Goal: Task Accomplishment & Management: Manage account settings

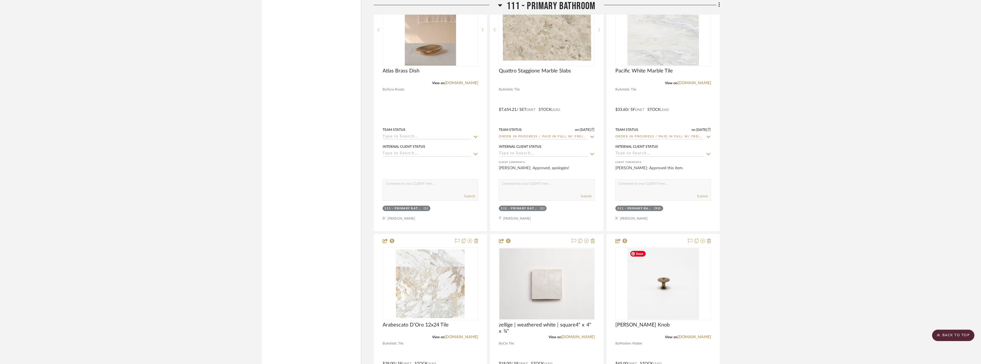
click at [673, 304] on img "0" at bounding box center [663, 284] width 72 height 72
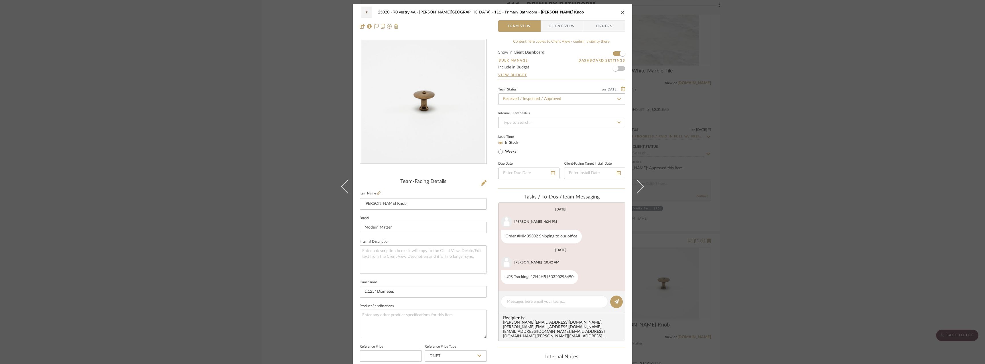
click at [554, 28] on span "Client View" at bounding box center [562, 25] width 26 height 11
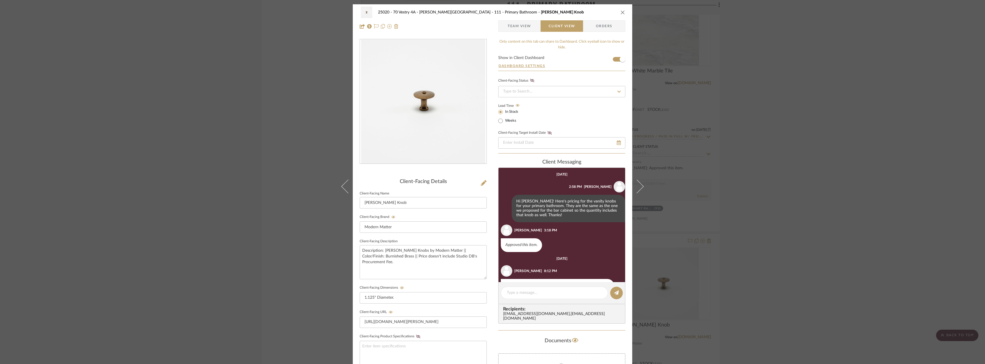
scroll to position [148, 0]
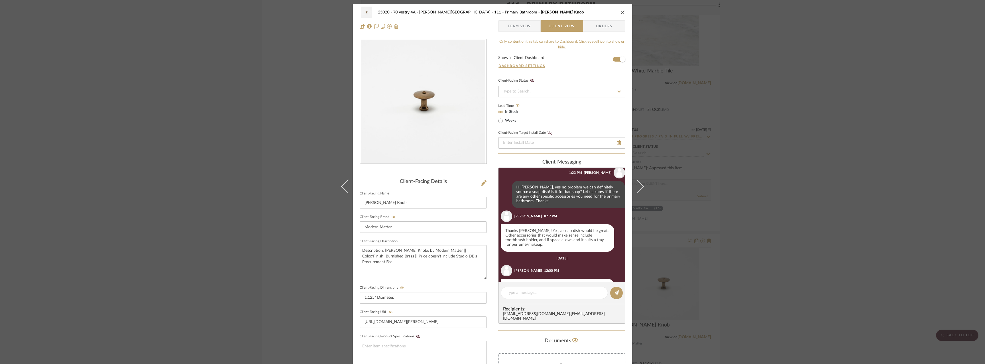
click at [522, 29] on span "Team View" at bounding box center [519, 25] width 23 height 11
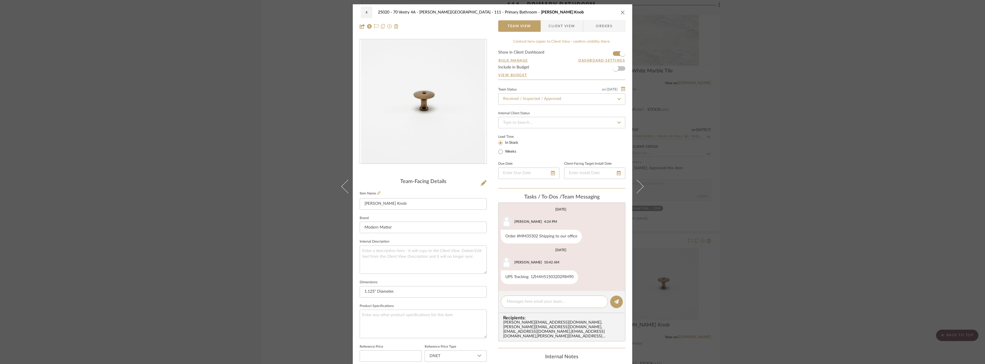
click at [526, 303] on textarea at bounding box center [554, 302] width 95 height 6
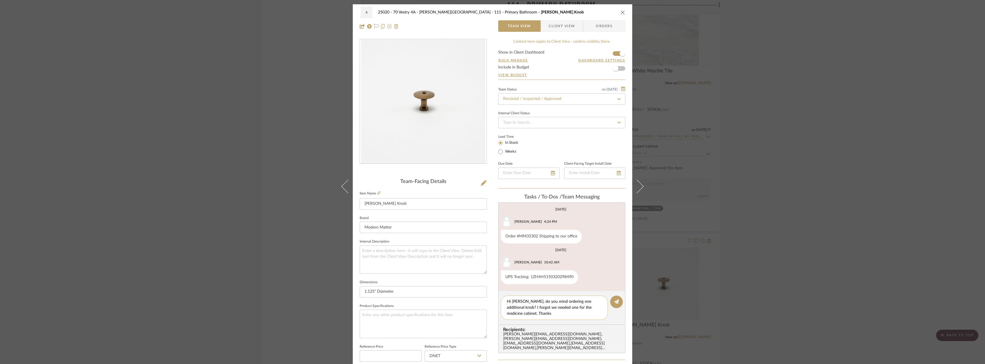
type textarea "Hi [PERSON_NAME], do you mind ordering one additional knob? I forgot we needed …"
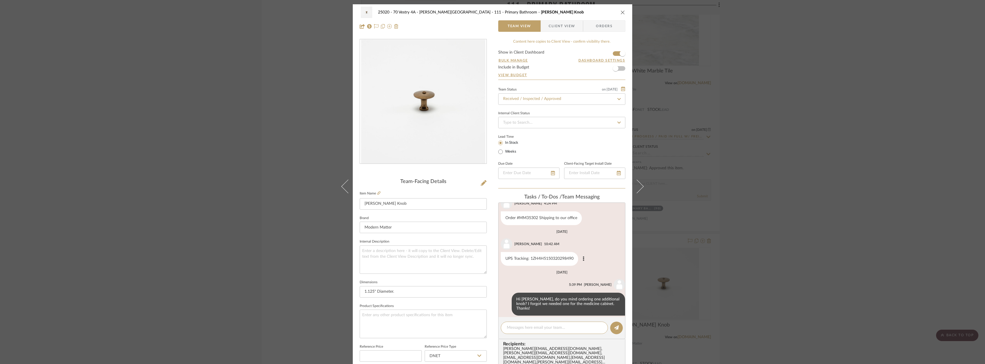
scroll to position [19, 0]
click at [113, 210] on div "25020 - 70 Vestry 4A - [PERSON_NAME] 111 - Primary Bathroom [PERSON_NAME] Knob …" at bounding box center [492, 182] width 985 height 364
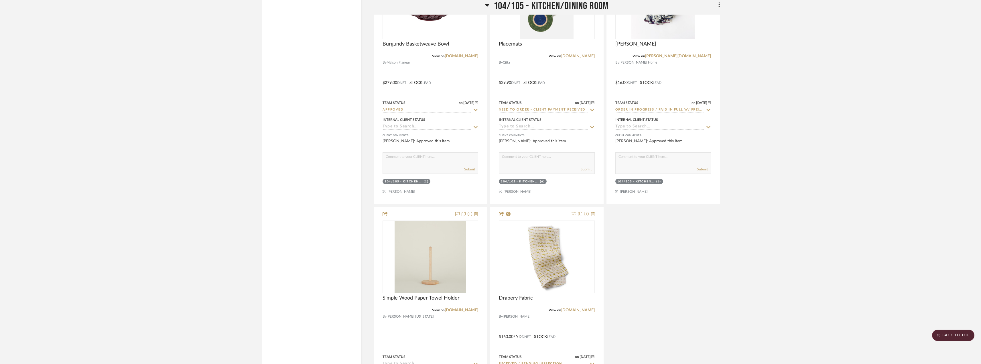
scroll to position [5727, 0]
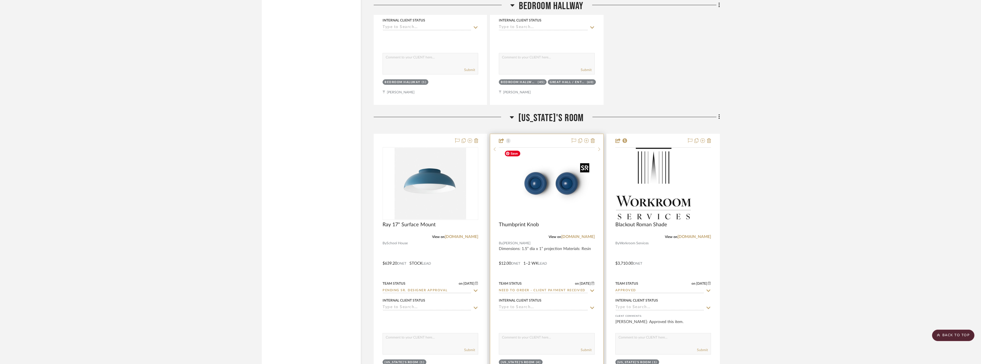
scroll to position [2252, 0]
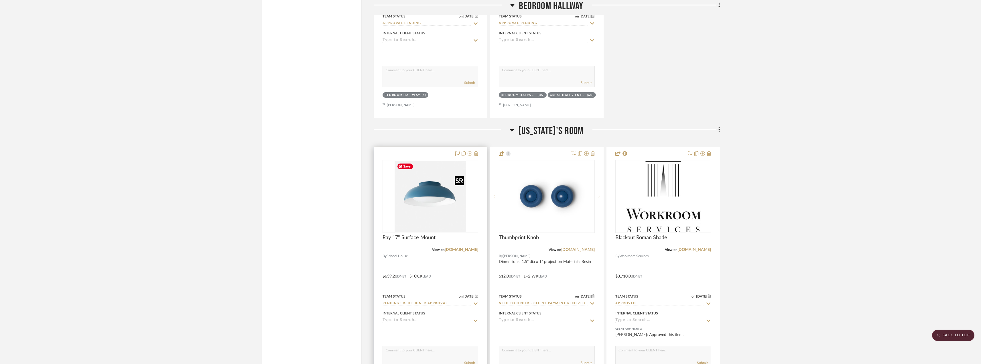
click at [444, 202] on img "0" at bounding box center [431, 197] width 72 height 72
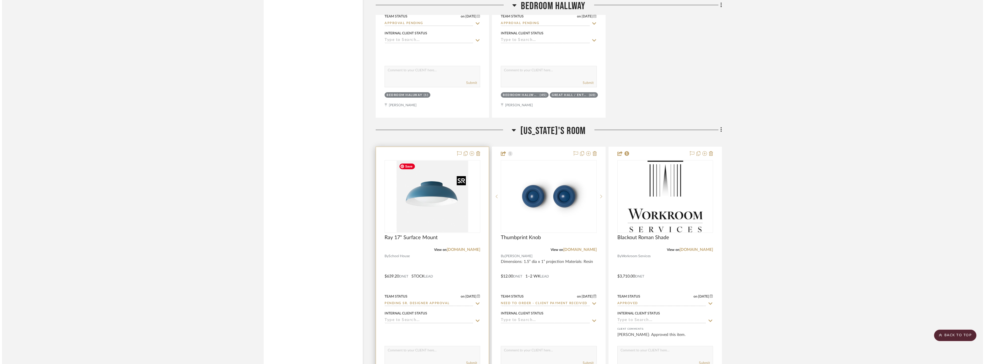
scroll to position [0, 0]
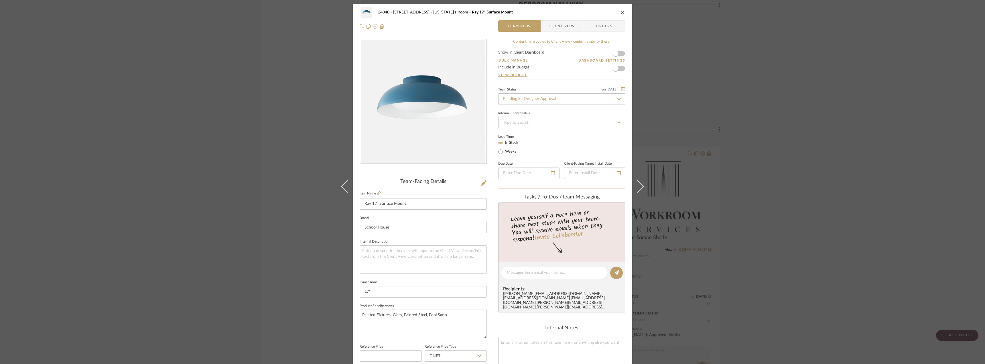
click at [562, 24] on span "Client View" at bounding box center [562, 25] width 26 height 11
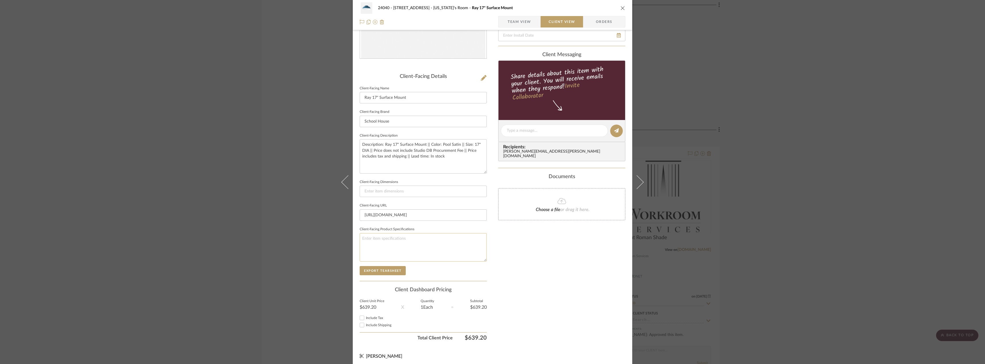
scroll to position [108, 0]
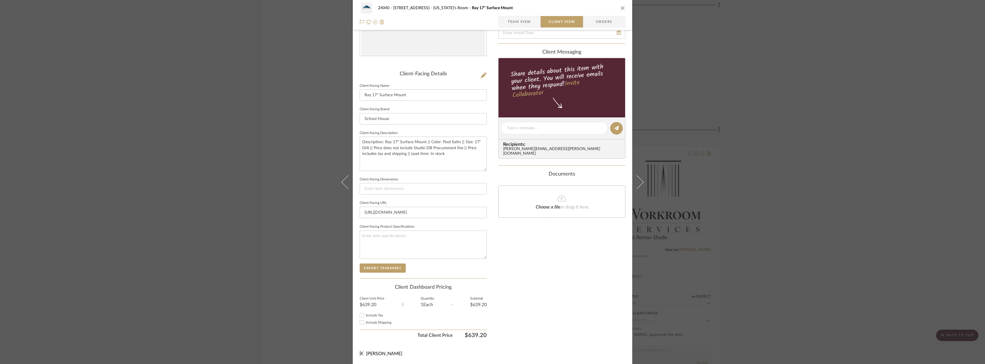
click at [371, 313] on div "Include Tax" at bounding box center [423, 315] width 127 height 7
click at [371, 313] on label "Include Tax" at bounding box center [426, 315] width 121 height 4
click at [365, 313] on input "Include Tax" at bounding box center [362, 315] width 7 height 7
checkbox input "true"
click at [370, 323] on span "Include Shipping" at bounding box center [378, 322] width 25 height 3
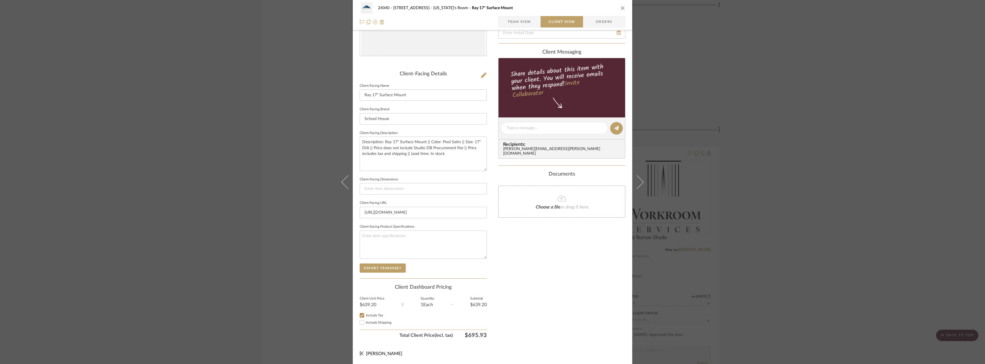
click at [365, 323] on input "Include Shipping" at bounding box center [362, 322] width 7 height 7
checkbox input "true"
click at [540, 309] on div "Only content on this tab can share to Dashboard. Click eyeball icon to show or …" at bounding box center [561, 136] width 127 height 410
click at [520, 25] on span "Team View" at bounding box center [519, 21] width 23 height 11
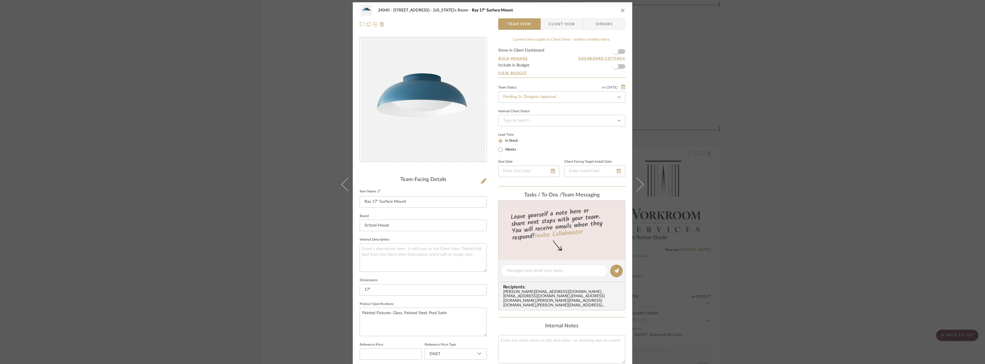
scroll to position [0, 0]
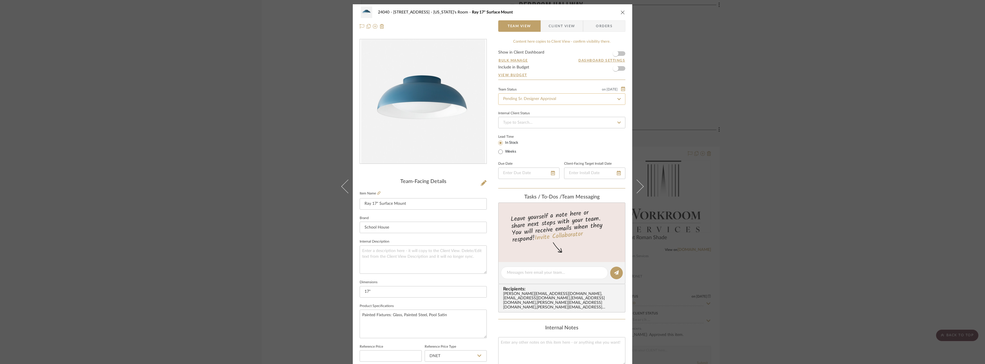
click at [535, 98] on input "Pending Sr. Designer Approval" at bounding box center [561, 98] width 127 height 11
click at [546, 127] on div "Approval Pending" at bounding box center [560, 129] width 127 height 15
type input "Approval Pending"
click at [614, 54] on span "button" at bounding box center [616, 54] width 6 height 6
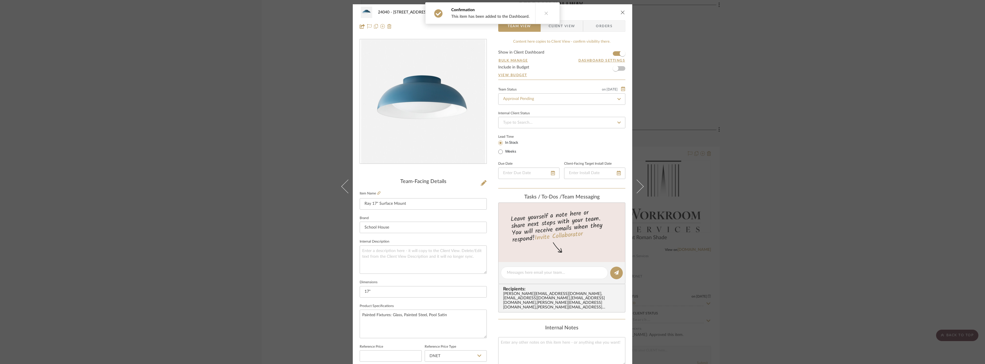
click at [549, 14] on button at bounding box center [546, 13] width 22 height 21
click at [558, 24] on span "Client View" at bounding box center [562, 25] width 26 height 11
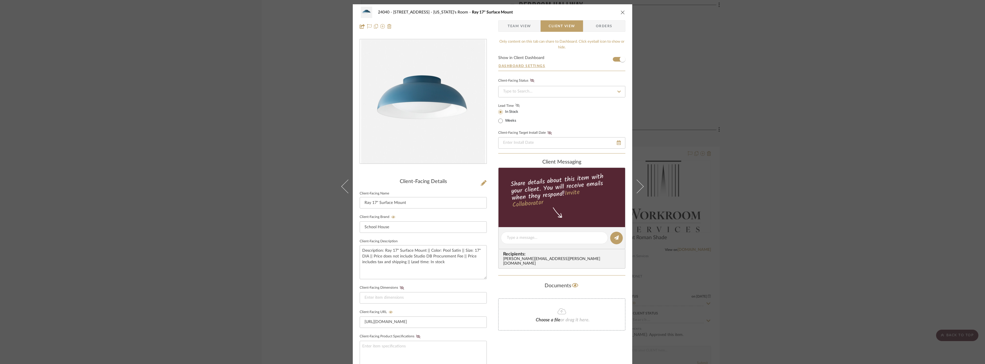
click at [515, 105] on icon at bounding box center [517, 105] width 4 height 3
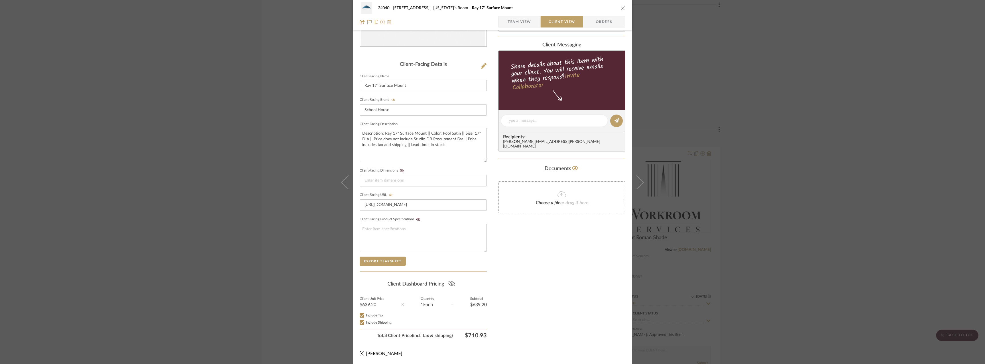
click at [453, 285] on icon at bounding box center [451, 284] width 7 height 6
click at [528, 279] on div "Only content on this tab can share to Dashboard. Click eyeball icon to show or …" at bounding box center [561, 131] width 127 height 419
click at [546, 283] on div "Only content on this tab can share to Dashboard. Click eyeball icon to show or …" at bounding box center [561, 131] width 127 height 419
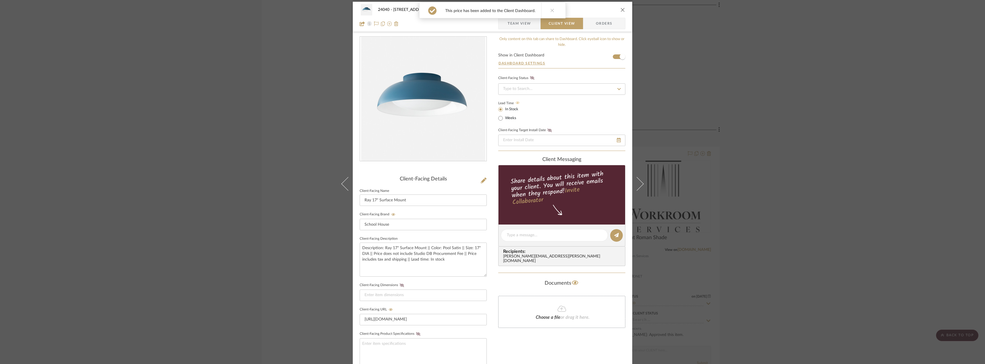
scroll to position [0, 0]
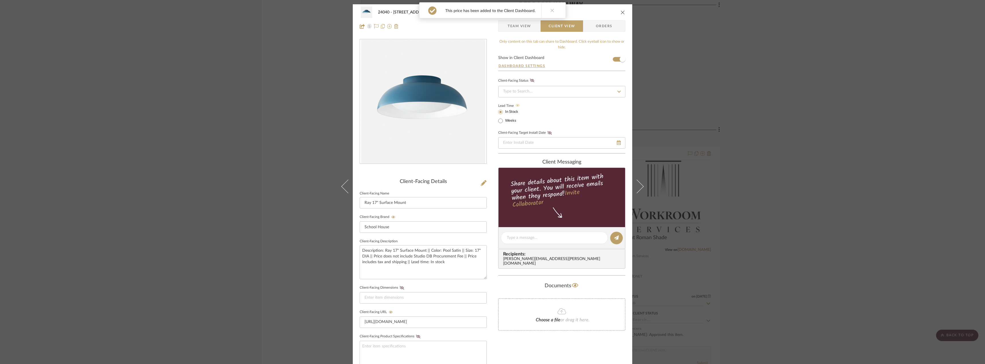
click at [517, 25] on span "Team View" at bounding box center [519, 25] width 23 height 11
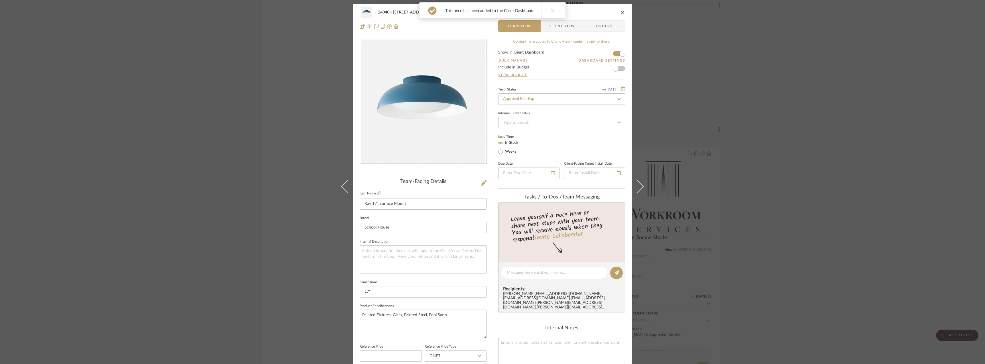
click at [554, 11] on button at bounding box center [552, 10] width 22 height 15
click at [621, 12] on icon "close" at bounding box center [623, 12] width 5 height 5
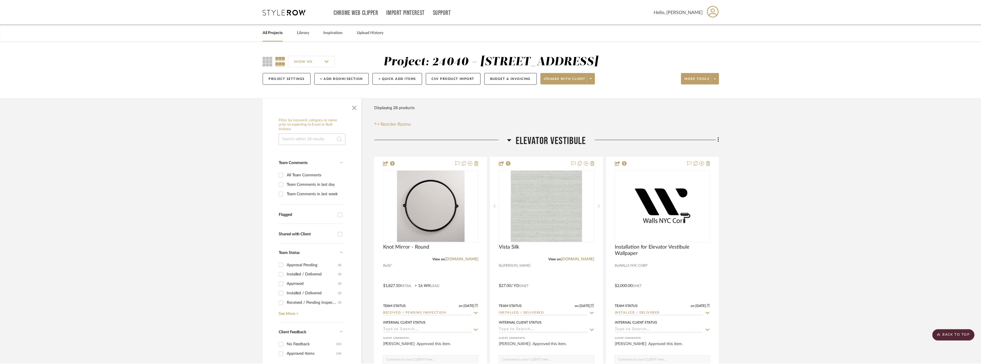
scroll to position [2252, 0]
